Goal: Task Accomplishment & Management: Manage account settings

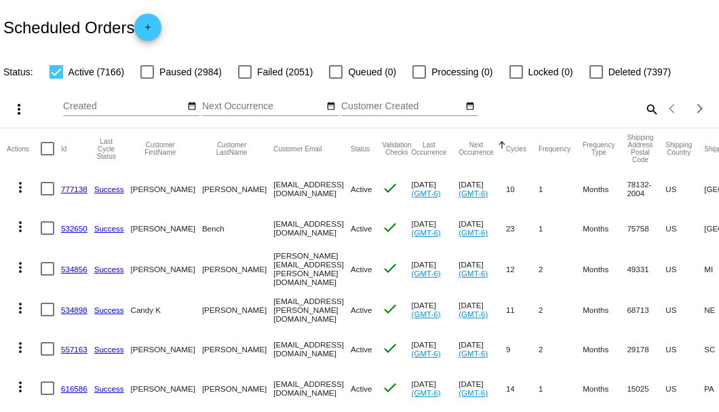
click at [643, 119] on mat-icon "search" at bounding box center [651, 108] width 16 height 21
click at [642, 112] on input "Search" at bounding box center [569, 106] width 179 height 11
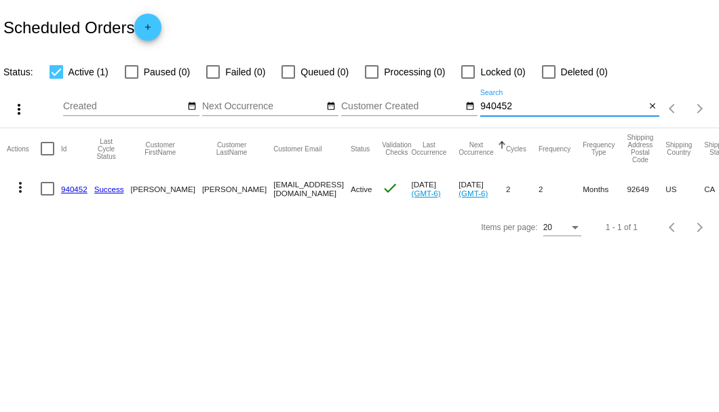
type input "940452"
click at [71, 187] on link "940452" at bounding box center [74, 189] width 26 height 9
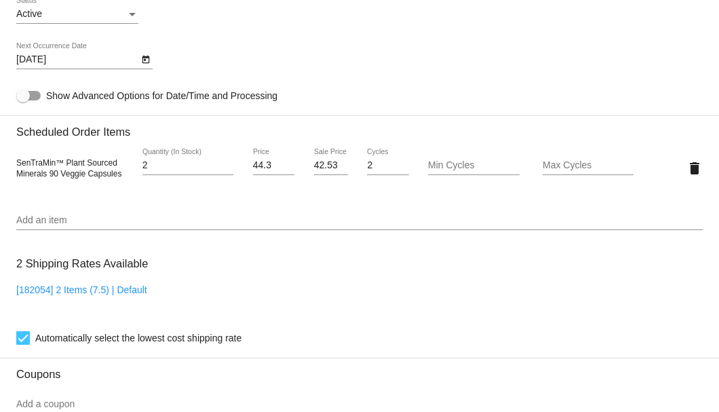
scroll to position [723, 0]
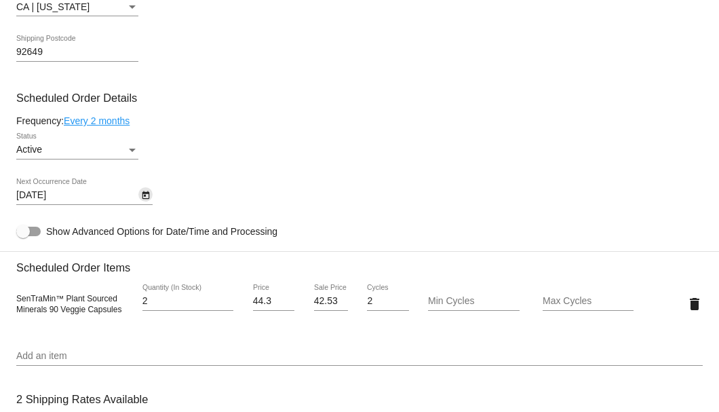
click at [147, 194] on icon "Open calendar" at bounding box center [145, 195] width 7 height 8
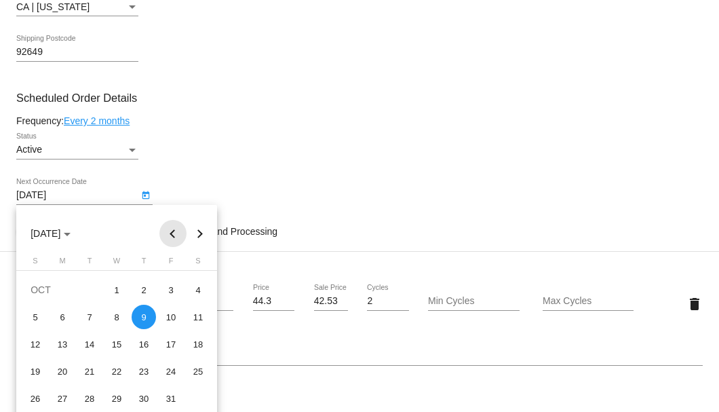
click at [169, 229] on button "Previous month" at bounding box center [172, 233] width 27 height 27
click at [90, 342] on div "9" at bounding box center [89, 344] width 24 height 24
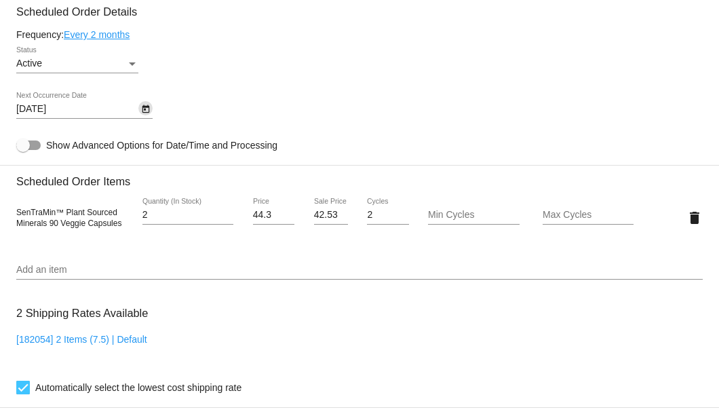
scroll to position [628, 0]
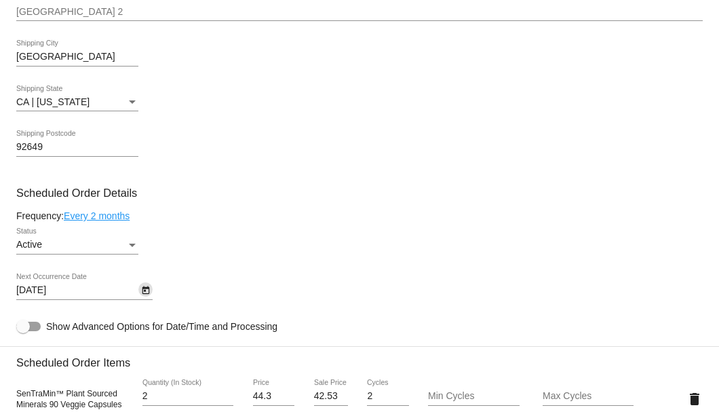
click at [108, 212] on link "Every 2 months" at bounding box center [97, 215] width 66 height 11
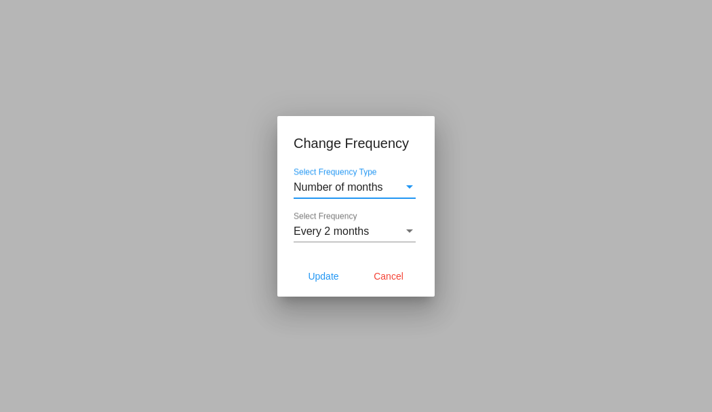
click at [324, 231] on span "Every 2 months" at bounding box center [331, 231] width 75 height 12
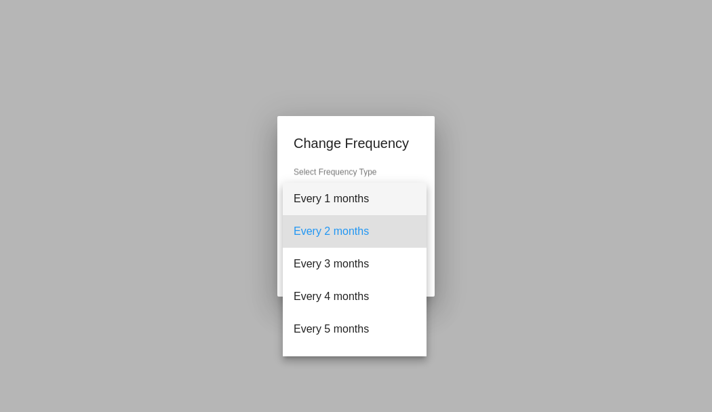
click at [326, 202] on span "Every 1 months" at bounding box center [355, 198] width 122 height 33
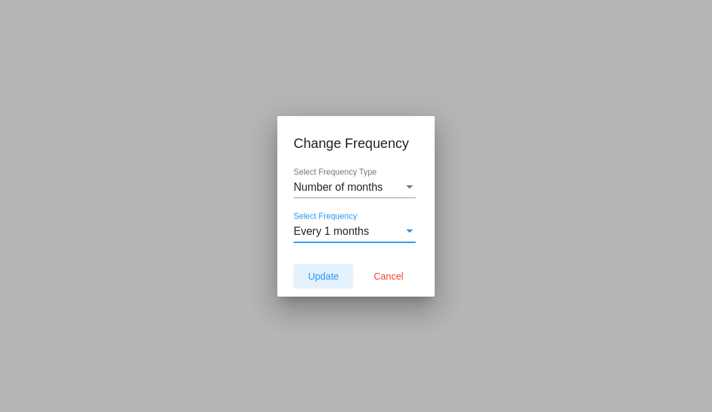
click at [324, 271] on span "Update" at bounding box center [323, 276] width 31 height 11
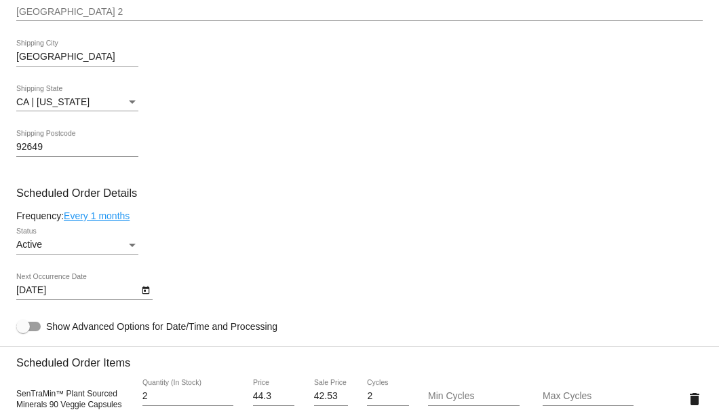
click at [147, 289] on icon "Open calendar" at bounding box center [145, 290] width 7 height 8
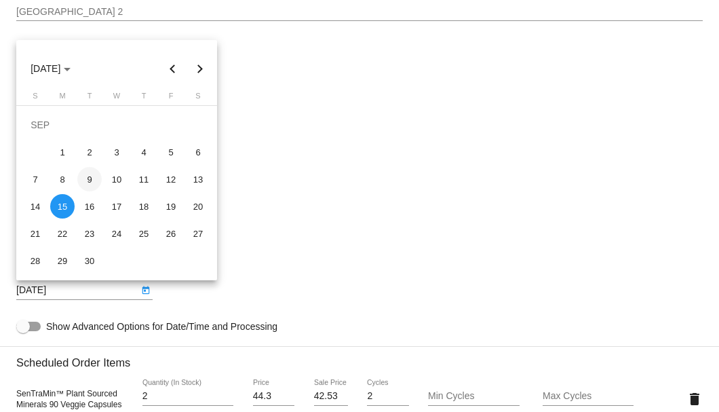
click at [91, 179] on div "9" at bounding box center [89, 179] width 24 height 24
type input "9/9/2025"
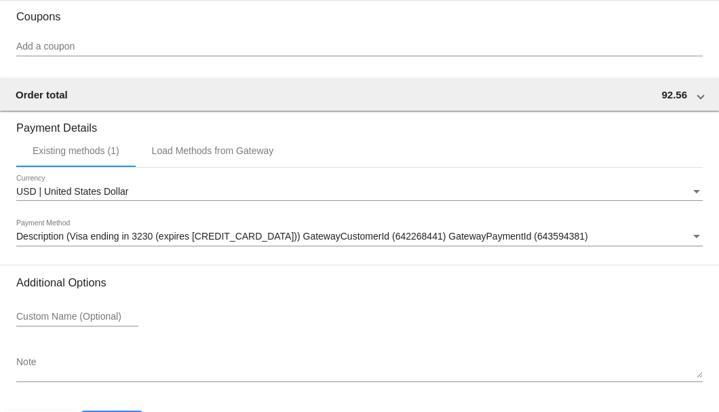
scroll to position [1262, 0]
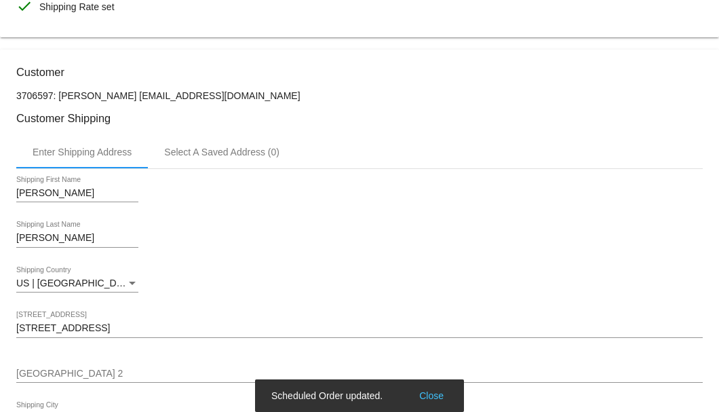
scroll to position [85, 0]
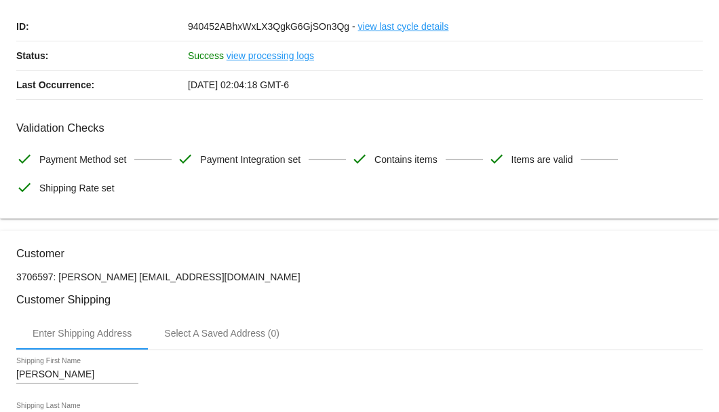
drag, startPoint x: 209, startPoint y: 275, endPoint x: 111, endPoint y: 275, distance: 97.7
click at [111, 275] on p "3706597: Wes Stoner wstoner56@gmail.com" at bounding box center [359, 276] width 687 height 11
copy p "wstoner56@gmail.com"
